Goal: Find specific page/section: Find specific page/section

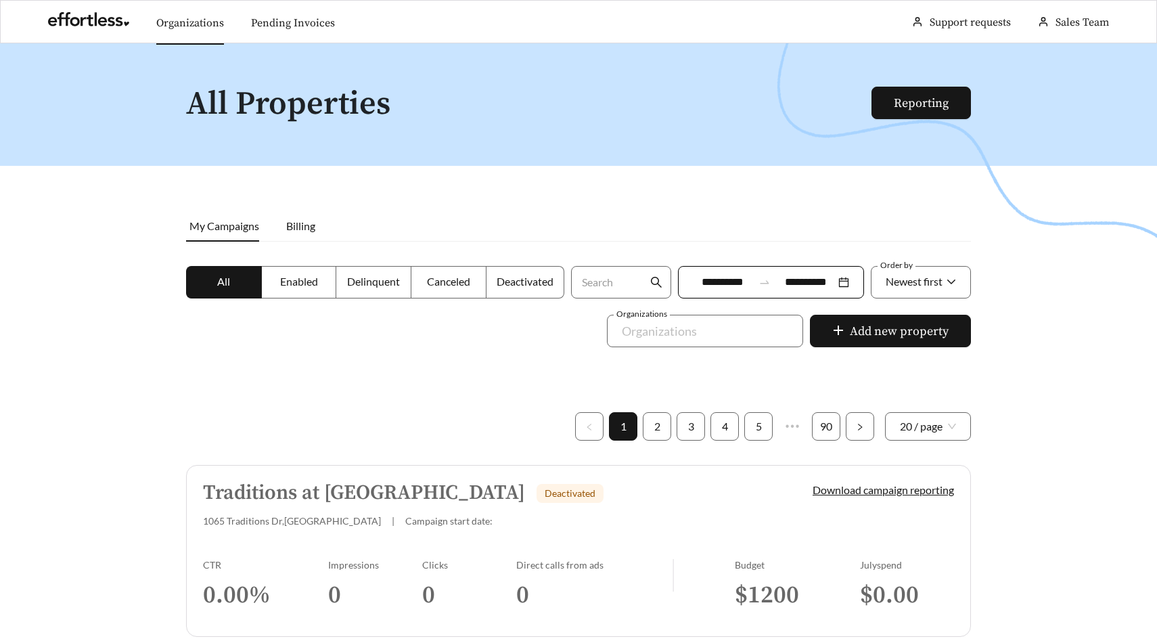
click at [185, 28] on link "Organizations" at bounding box center [190, 23] width 68 height 14
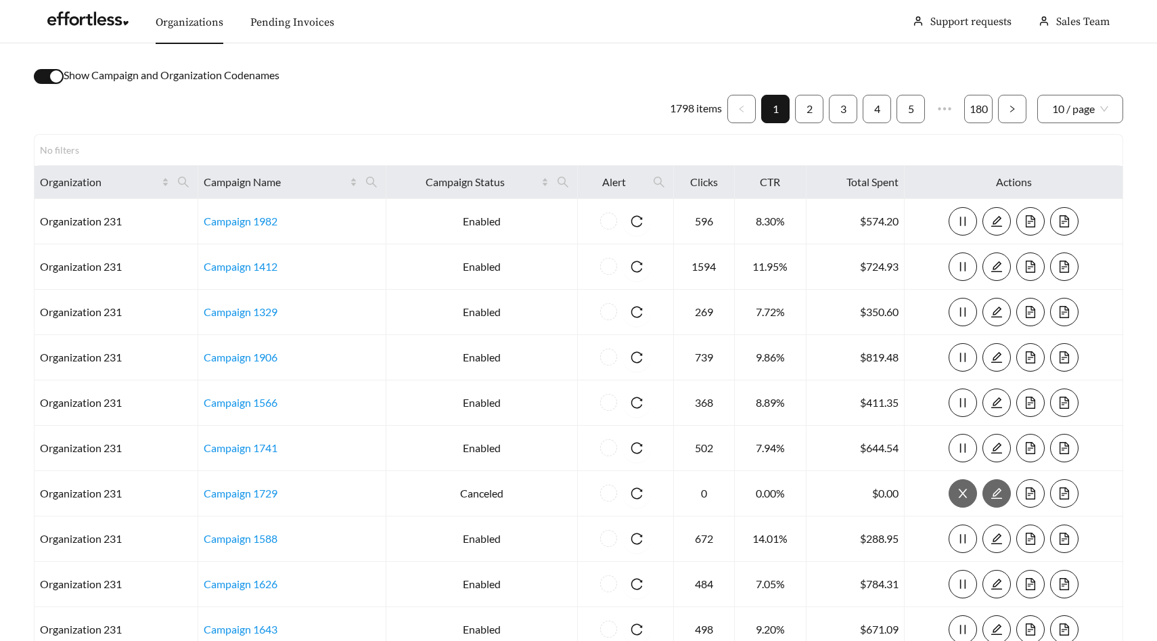
click at [53, 76] on div "button" at bounding box center [56, 76] width 12 height 12
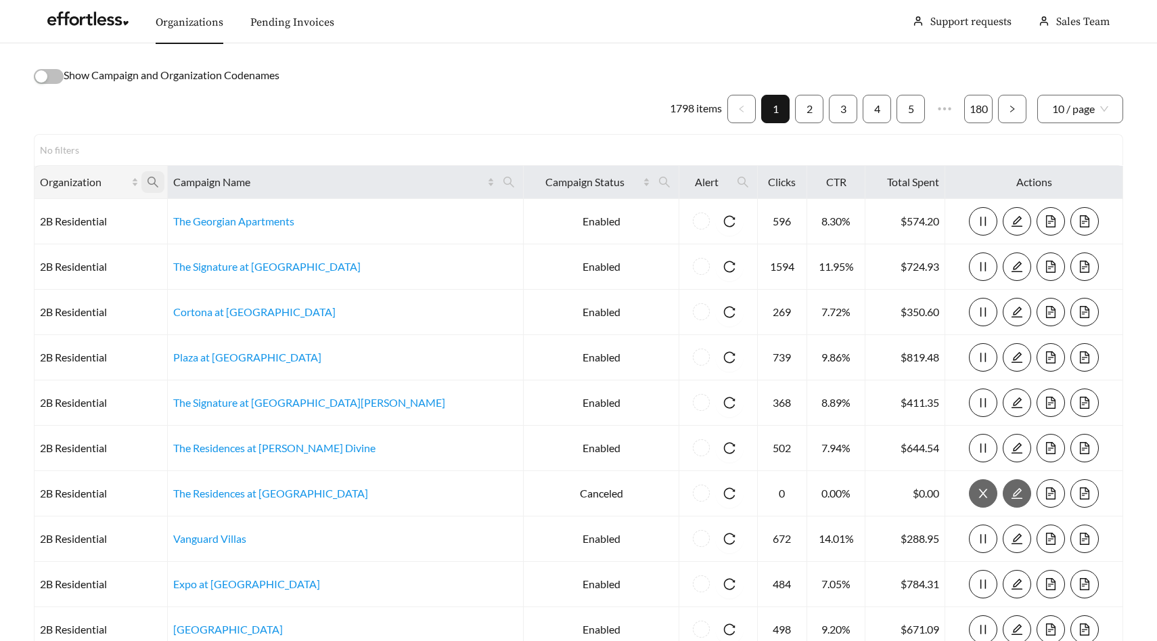
click at [158, 181] on icon "search" at bounding box center [153, 182] width 11 height 11
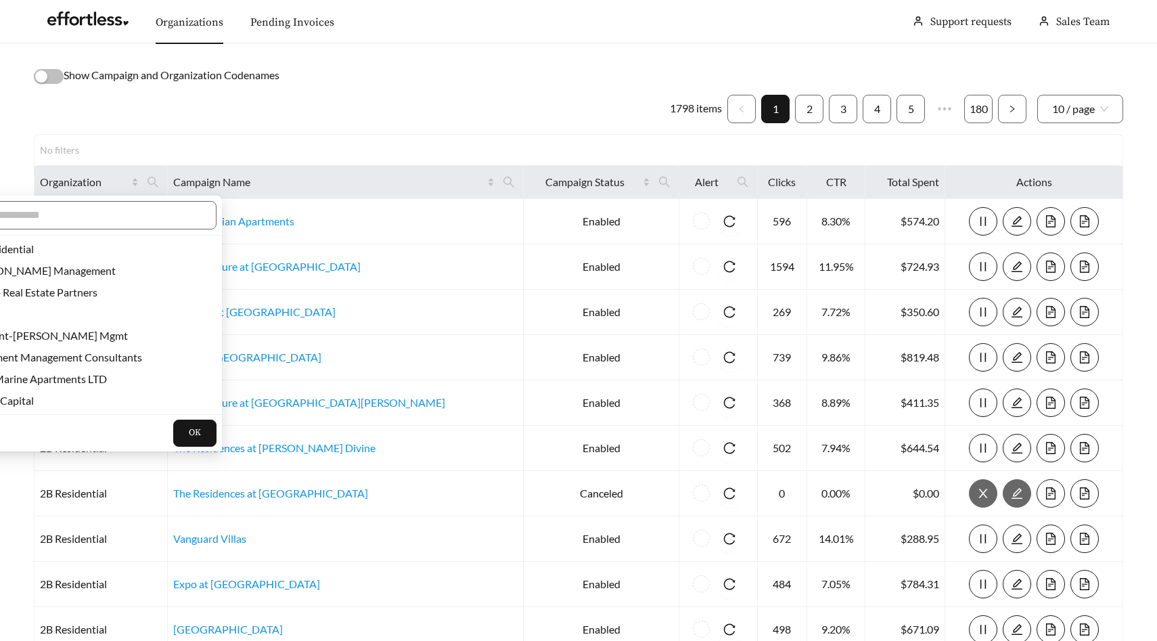
click at [139, 199] on div at bounding box center [79, 216] width 286 height 40
click at [137, 215] on input "text" at bounding box center [86, 215] width 232 height 16
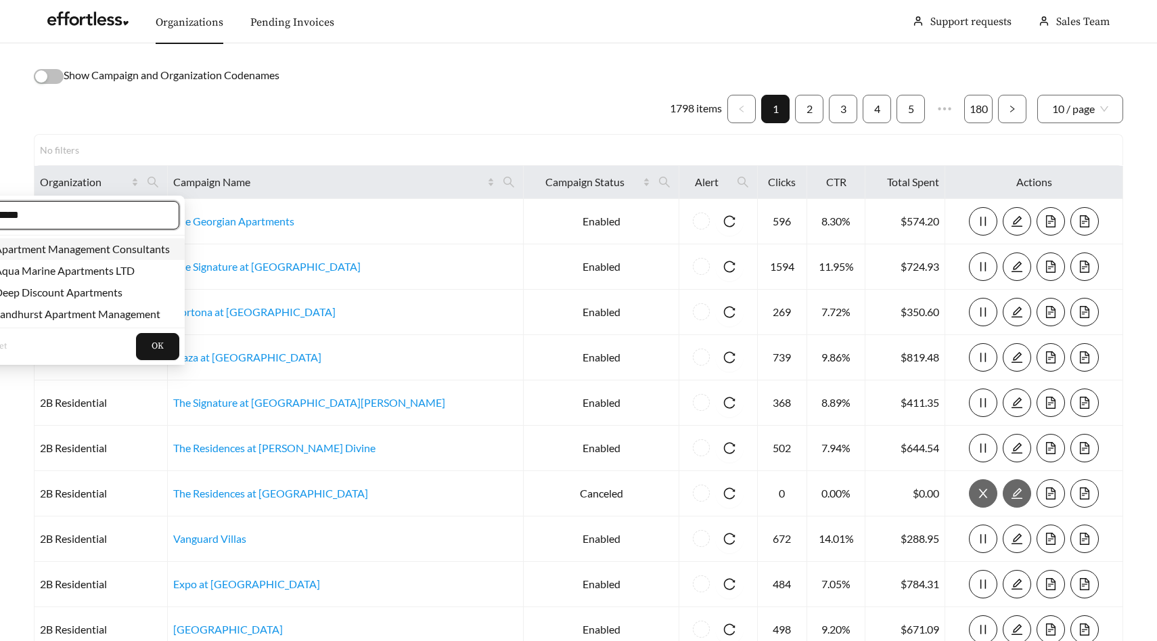
type input "*****"
click at [138, 258] on li "Apartment Management Consultants" at bounding box center [73, 249] width 221 height 22
click at [160, 349] on span "OK" at bounding box center [158, 347] width 12 height 14
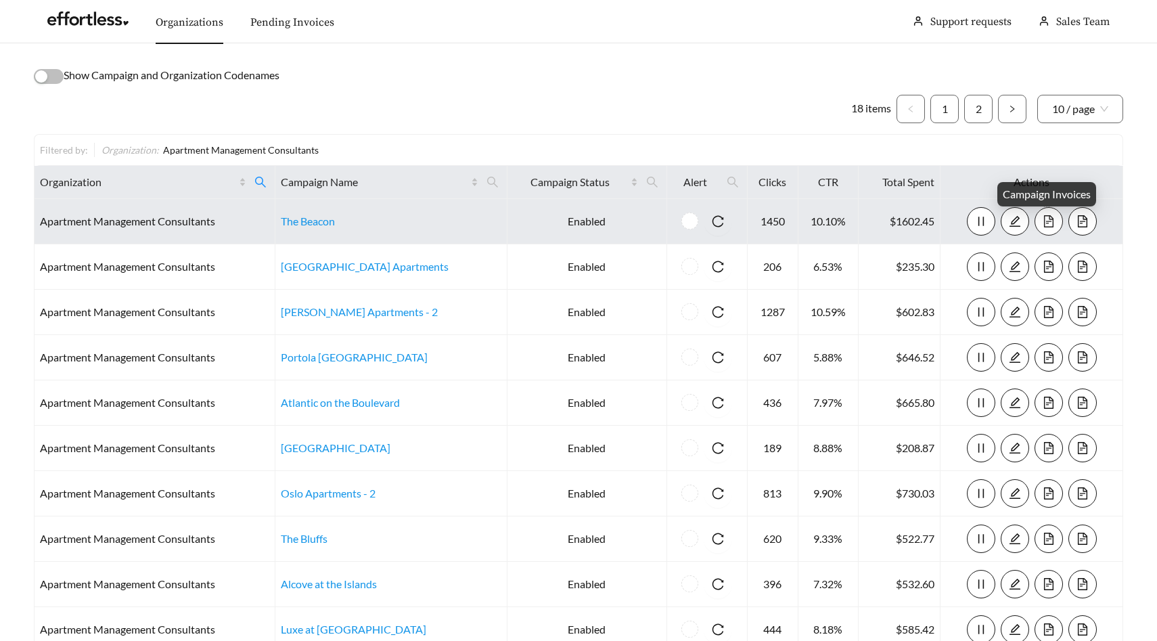
click at [1047, 215] on icon "file-text" at bounding box center [1049, 221] width 12 height 12
click at [267, 179] on icon "search" at bounding box center [260, 182] width 12 height 12
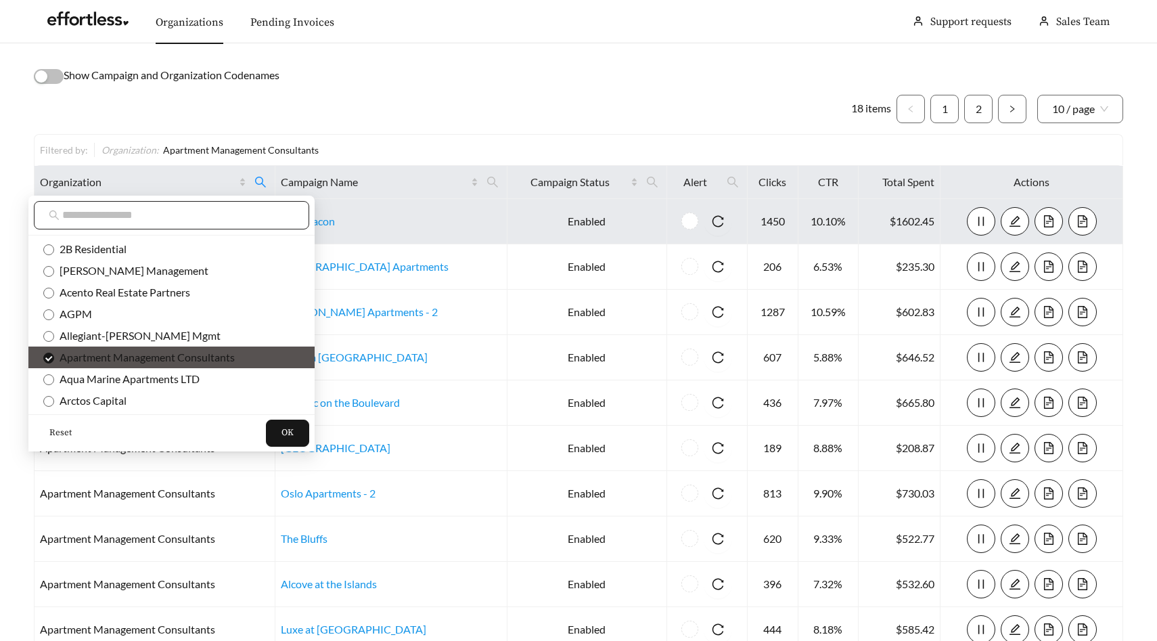
click at [204, 210] on input "text" at bounding box center [178, 215] width 232 height 16
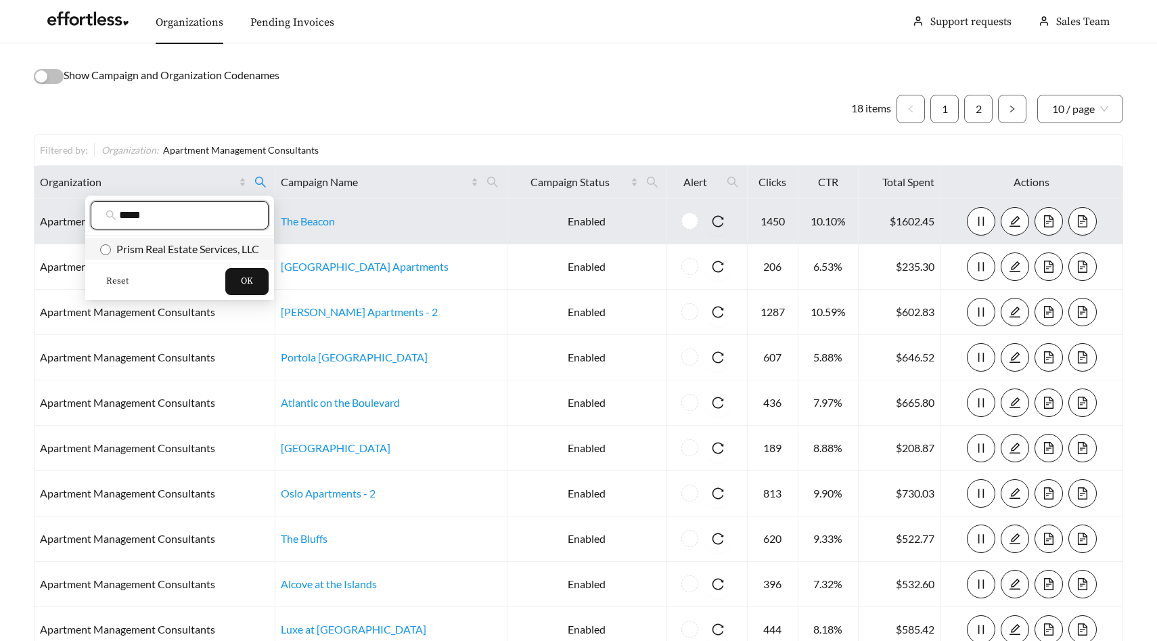
type input "*****"
click at [179, 242] on span "Prism Real Estate Services, LLC" at bounding box center [185, 248] width 148 height 13
click at [258, 271] on button "OK" at bounding box center [246, 281] width 43 height 27
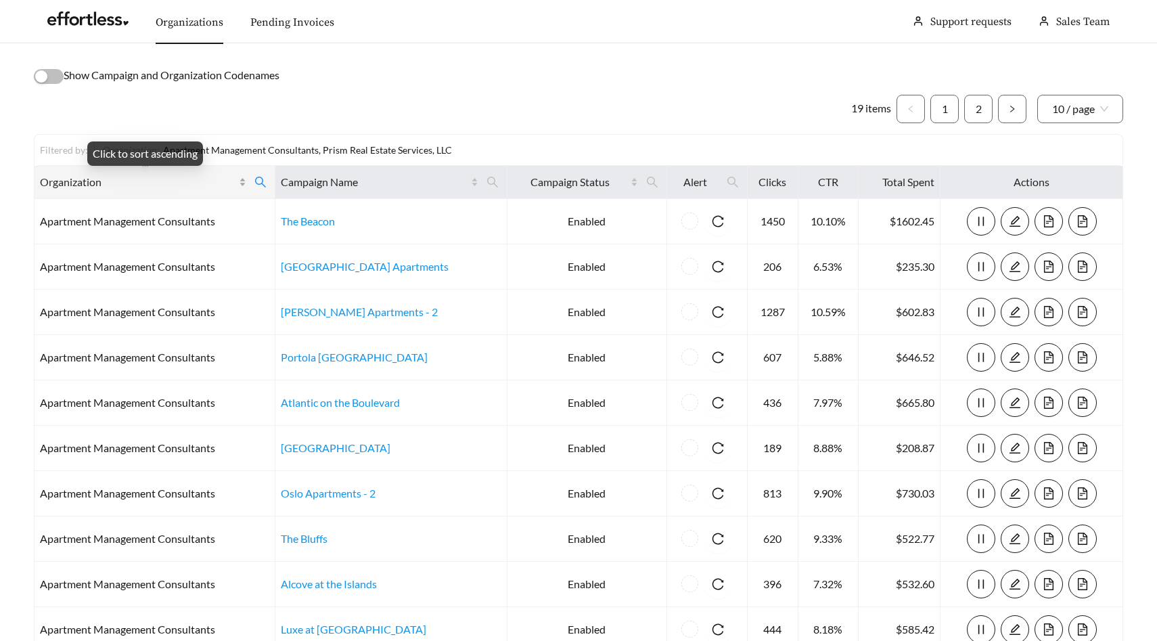
click at [202, 181] on span "Organization" at bounding box center [138, 182] width 196 height 16
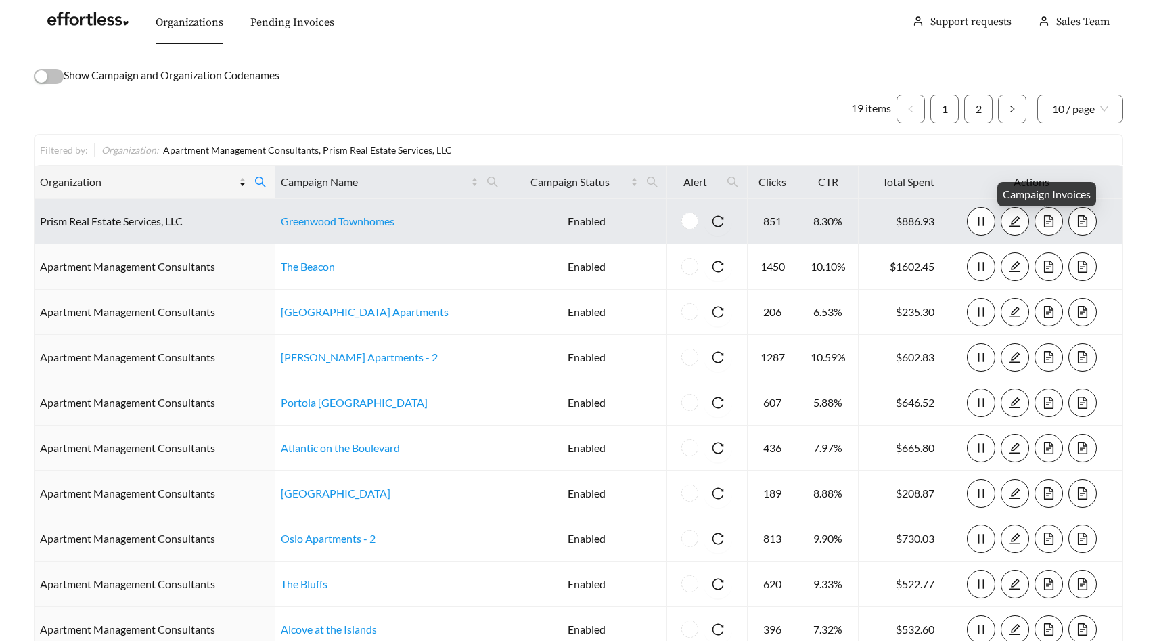
click at [1047, 217] on icon "file-text" at bounding box center [1047, 221] width 9 height 12
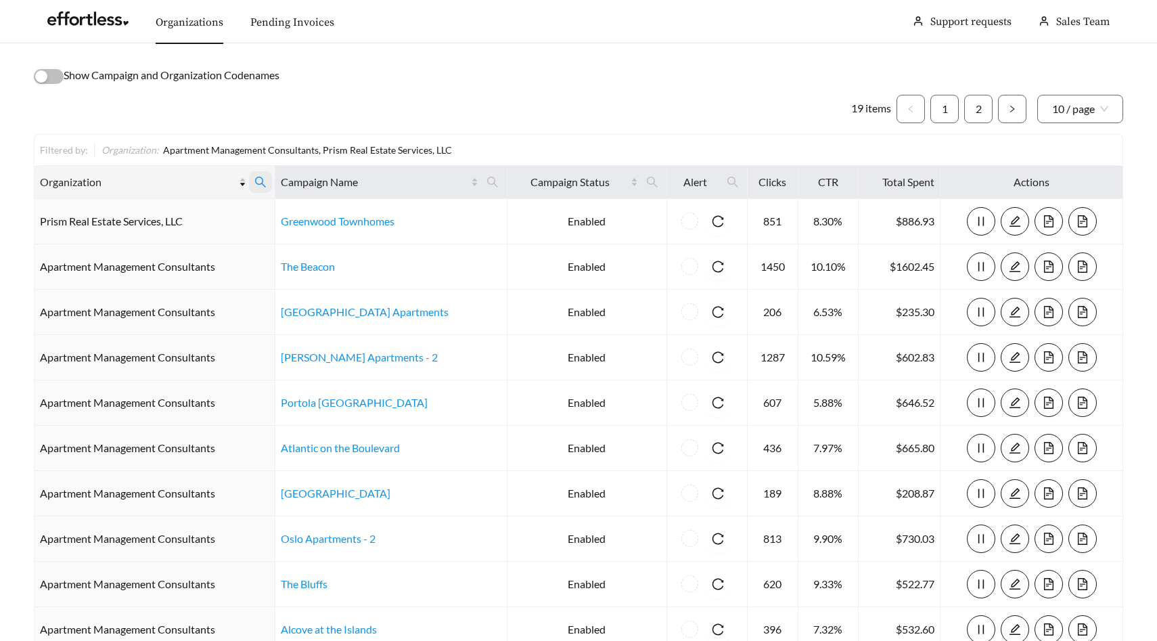
click at [267, 187] on icon "search" at bounding box center [260, 182] width 12 height 12
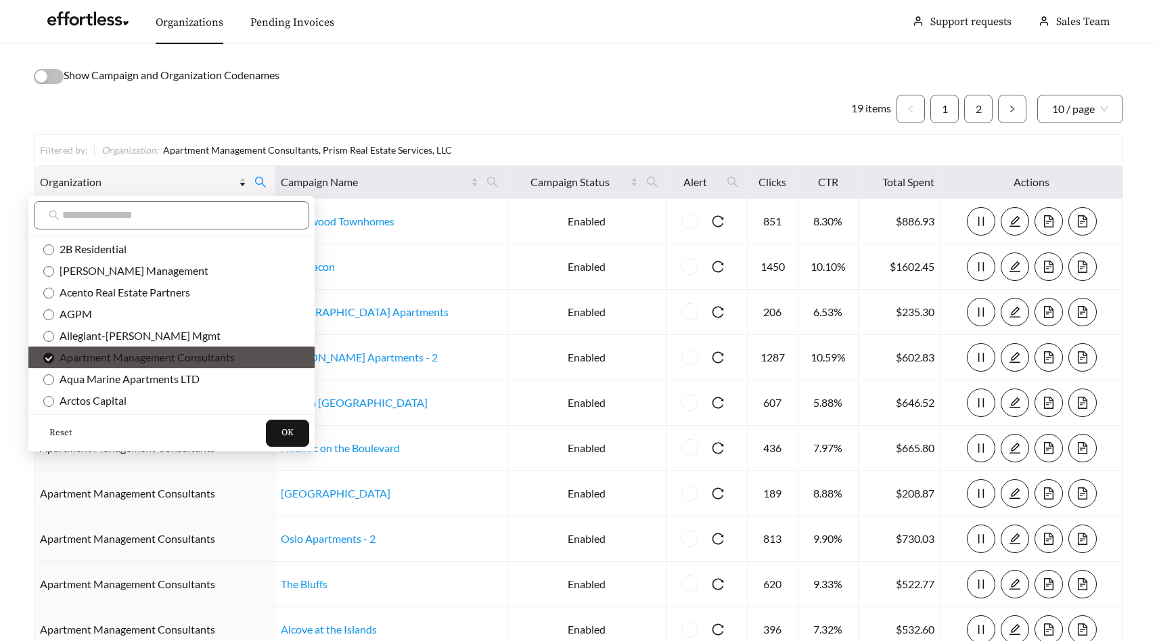
click at [60, 434] on span "Reset" at bounding box center [60, 433] width 22 height 14
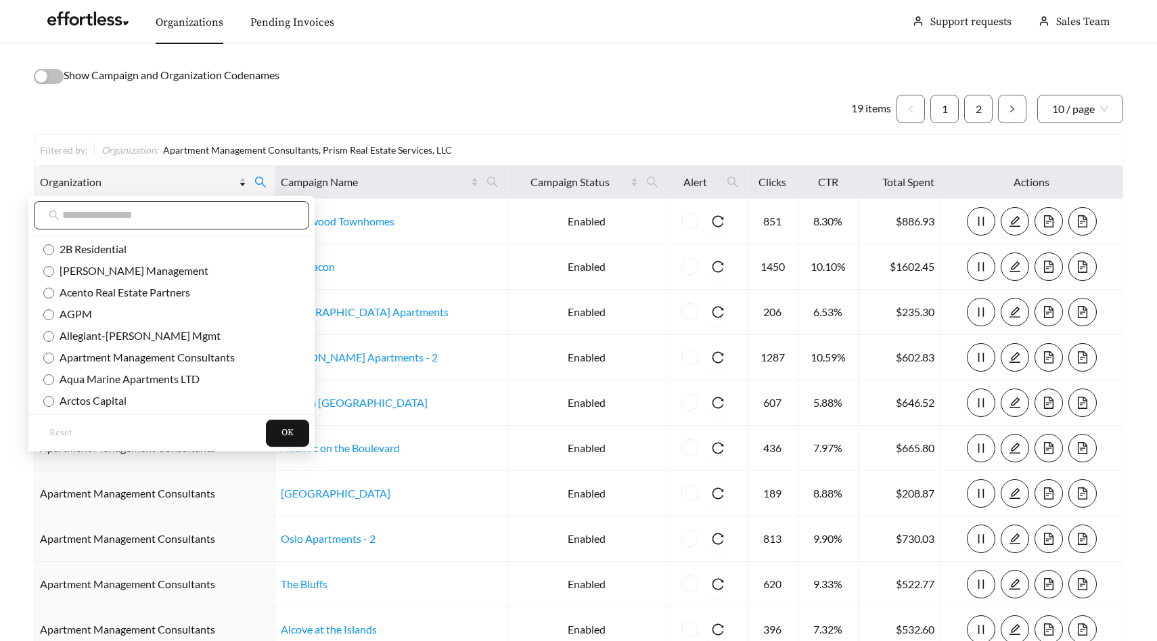
click at [157, 210] on input "text" at bounding box center [178, 215] width 232 height 16
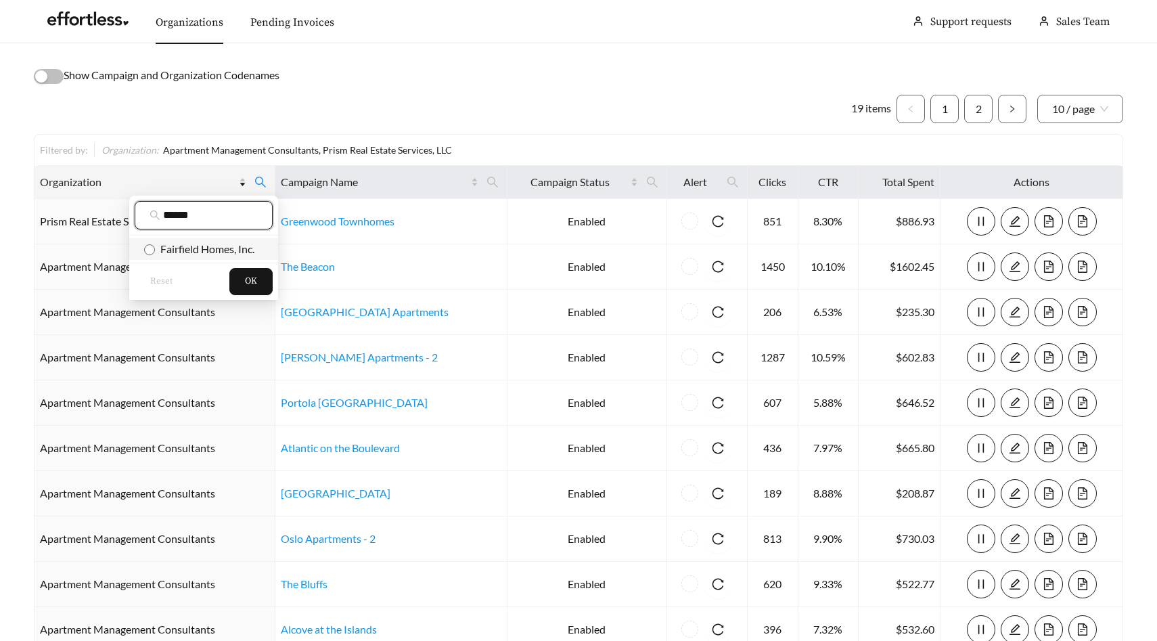
type input "******"
click at [186, 254] on span "Fairfield Homes, Inc." at bounding box center [204, 248] width 99 height 13
click at [246, 279] on span "OK" at bounding box center [251, 282] width 12 height 14
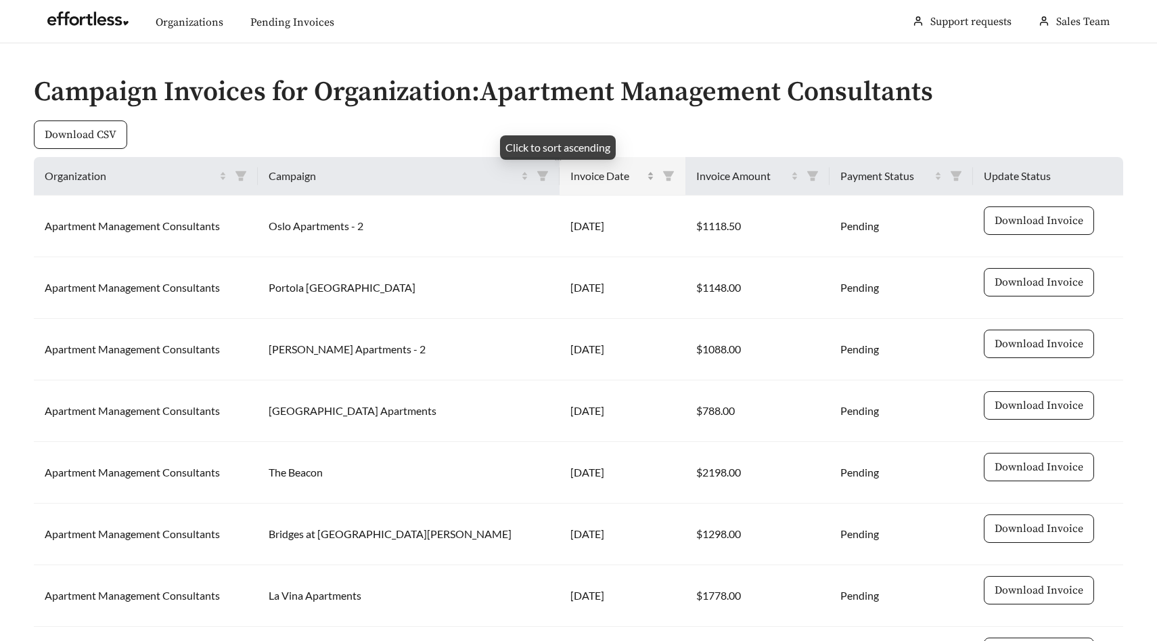
click at [570, 174] on span "Invoice Date" at bounding box center [607, 176] width 74 height 16
